Goal: Transaction & Acquisition: Purchase product/service

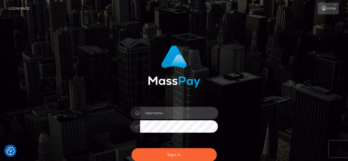
click at [172, 119] on input "text" at bounding box center [179, 113] width 78 height 12
type input "v.hernandez"
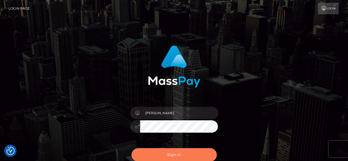
click at [175, 158] on button "Sign in" at bounding box center [173, 154] width 85 height 13
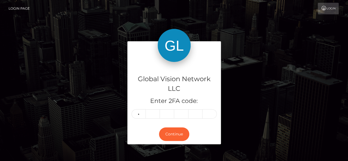
type input "4"
type input "3"
type input "8"
type input "1"
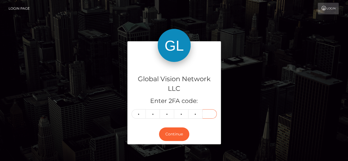
type input "1"
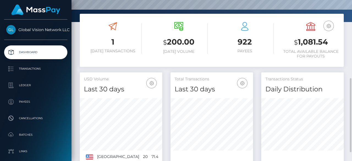
scroll to position [110, 0]
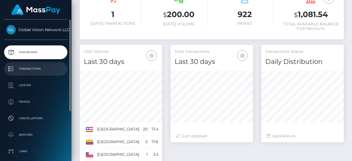
click at [32, 71] on p "Transactions" at bounding box center [35, 69] width 59 height 8
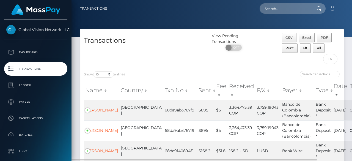
scroll to position [28, 0]
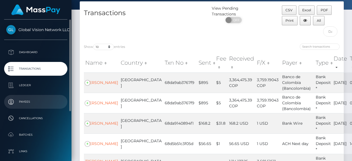
click at [25, 101] on p "Payees" at bounding box center [35, 102] width 59 height 8
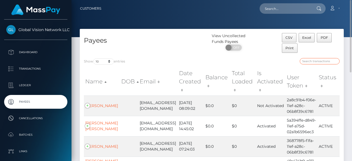
click at [315, 60] on input "search" at bounding box center [320, 61] width 40 height 6
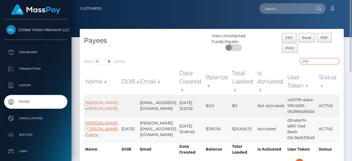
type input "vher"
click at [98, 132] on link "Leidy Vannesa Hernandez Puerta" at bounding box center [101, 128] width 33 height 17
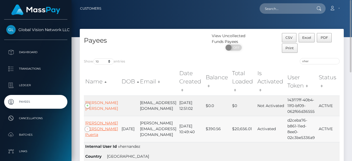
click at [98, 132] on link "Leidy Vannesa Hernandez Puerta" at bounding box center [101, 128] width 33 height 17
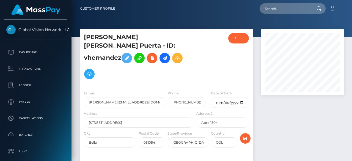
scroll to position [66, 83]
click at [174, 62] on icon at bounding box center [177, 58] width 7 height 7
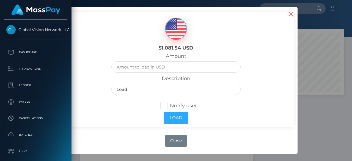
click at [290, 15] on button "×" at bounding box center [290, 13] width 13 height 13
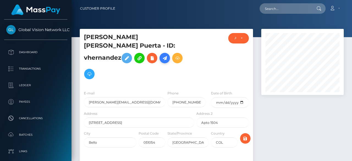
click at [168, 55] on icon at bounding box center [164, 58] width 7 height 7
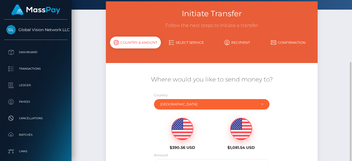
scroll to position [83, 0]
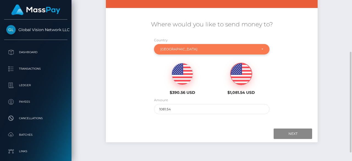
click at [180, 50] on div "[GEOGRAPHIC_DATA]" at bounding box center [208, 49] width 96 height 4
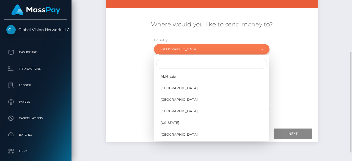
scroll to position [448, 0]
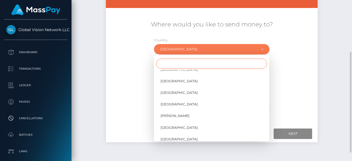
click at [181, 64] on input "Search" at bounding box center [211, 64] width 111 height 10
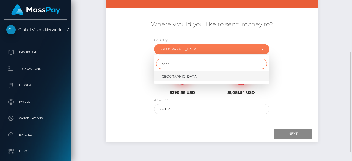
type input "pana"
click at [181, 75] on link "Panama" at bounding box center [211, 76] width 115 height 10
select select "PAN"
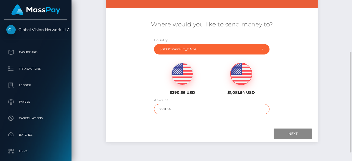
drag, startPoint x: 179, startPoint y: 112, endPoint x: 73, endPoint y: 117, distance: 106.2
click at [74, 115] on div "Initiate Transfer Follow the next steps to initiate a transfer Country & Amount…" at bounding box center [212, 51] width 281 height 210
type input "10"
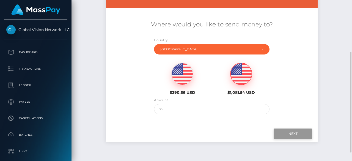
click at [301, 134] on input "Next" at bounding box center [293, 133] width 39 height 10
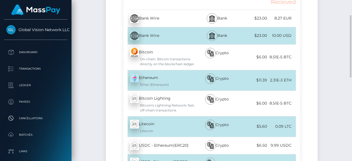
scroll to position [110, 0]
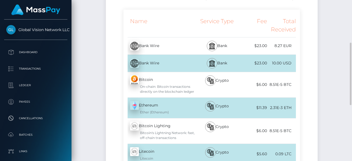
click at [148, 63] on div "Bank Wire - USD" at bounding box center [159, 63] width 72 height 15
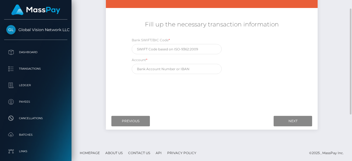
scroll to position [55, 0]
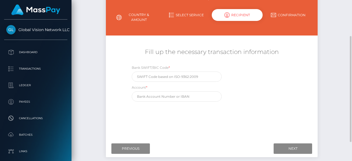
drag, startPoint x: 278, startPoint y: 84, endPoint x: 259, endPoint y: 99, distance: 23.9
click at [278, 84] on div "Bank SWIFT/BIC Code * Account *" at bounding box center [211, 85] width 177 height 40
click at [131, 149] on input "Previous" at bounding box center [130, 148] width 39 height 10
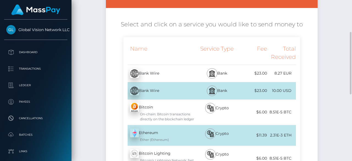
scroll to position [110, 0]
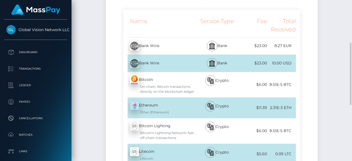
click at [318, 89] on div "Initiate Transfer Follow the next steps to initiate a transfer Country & Amount…" at bounding box center [212, 99] width 220 height 360
drag, startPoint x: 325, startPoint y: 51, endPoint x: 317, endPoint y: 47, distance: 9.1
click at [325, 51] on div "Initiate Transfer Follow the next steps to initiate a transfer Country & Amount…" at bounding box center [212, 103] width 281 height 368
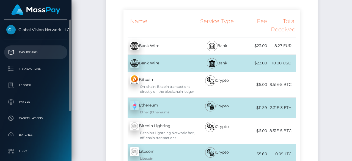
click at [26, 46] on link "Dashboard" at bounding box center [35, 52] width 63 height 14
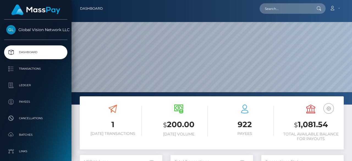
scroll to position [97, 83]
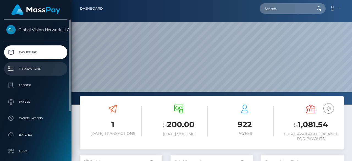
click at [34, 70] on p "Transactions" at bounding box center [35, 69] width 59 height 8
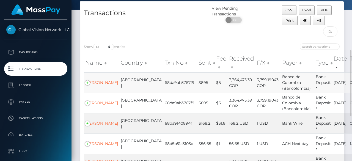
scroll to position [55, 0]
